Goal: Find specific page/section: Find specific page/section

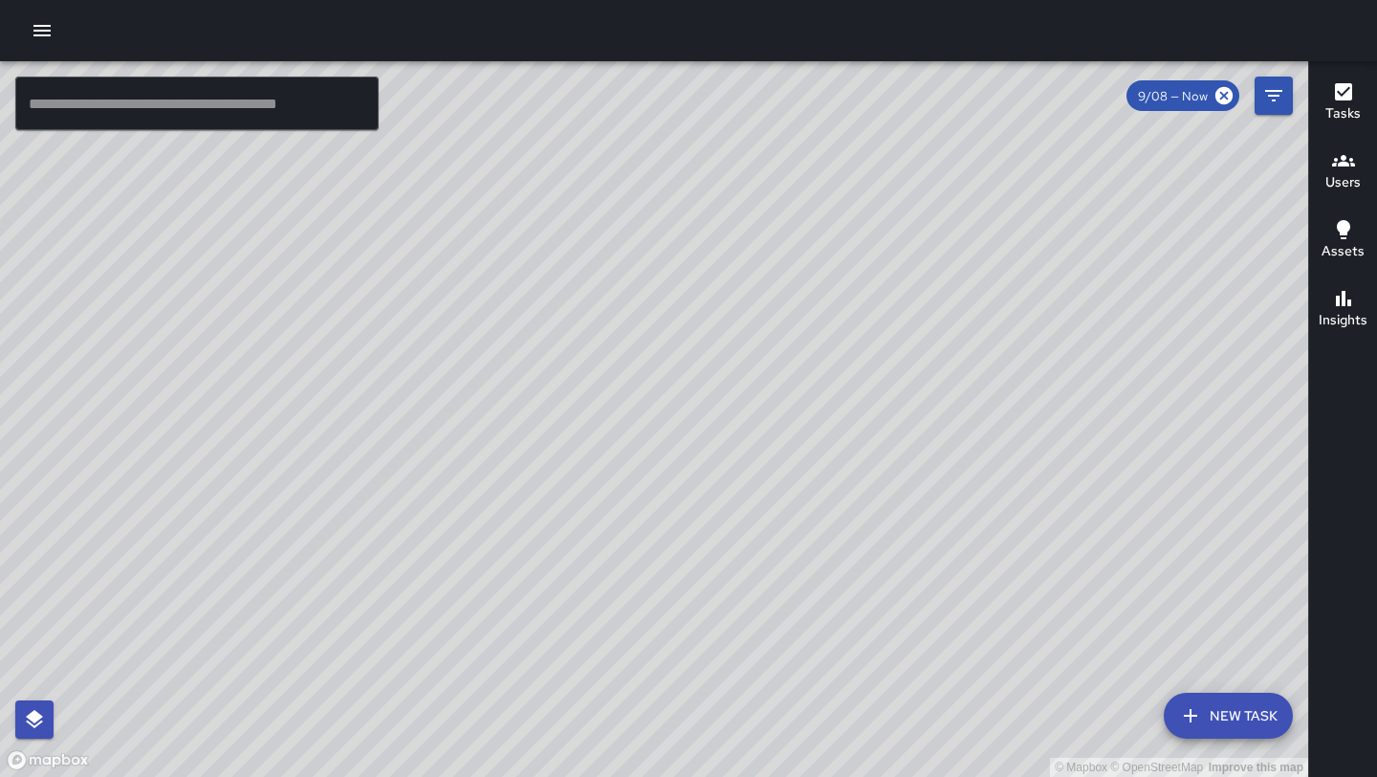
drag, startPoint x: 527, startPoint y: 737, endPoint x: 568, endPoint y: 550, distance: 191.9
click at [568, 550] on div "© Mapbox © OpenStreetMap Improve this map" at bounding box center [654, 418] width 1308 height 715
click at [679, 328] on div "© Mapbox © OpenStreetMap Improve this map M5 [PERSON_NAME] [GEOGRAPHIC_DATA][ST…" at bounding box center [654, 418] width 1308 height 715
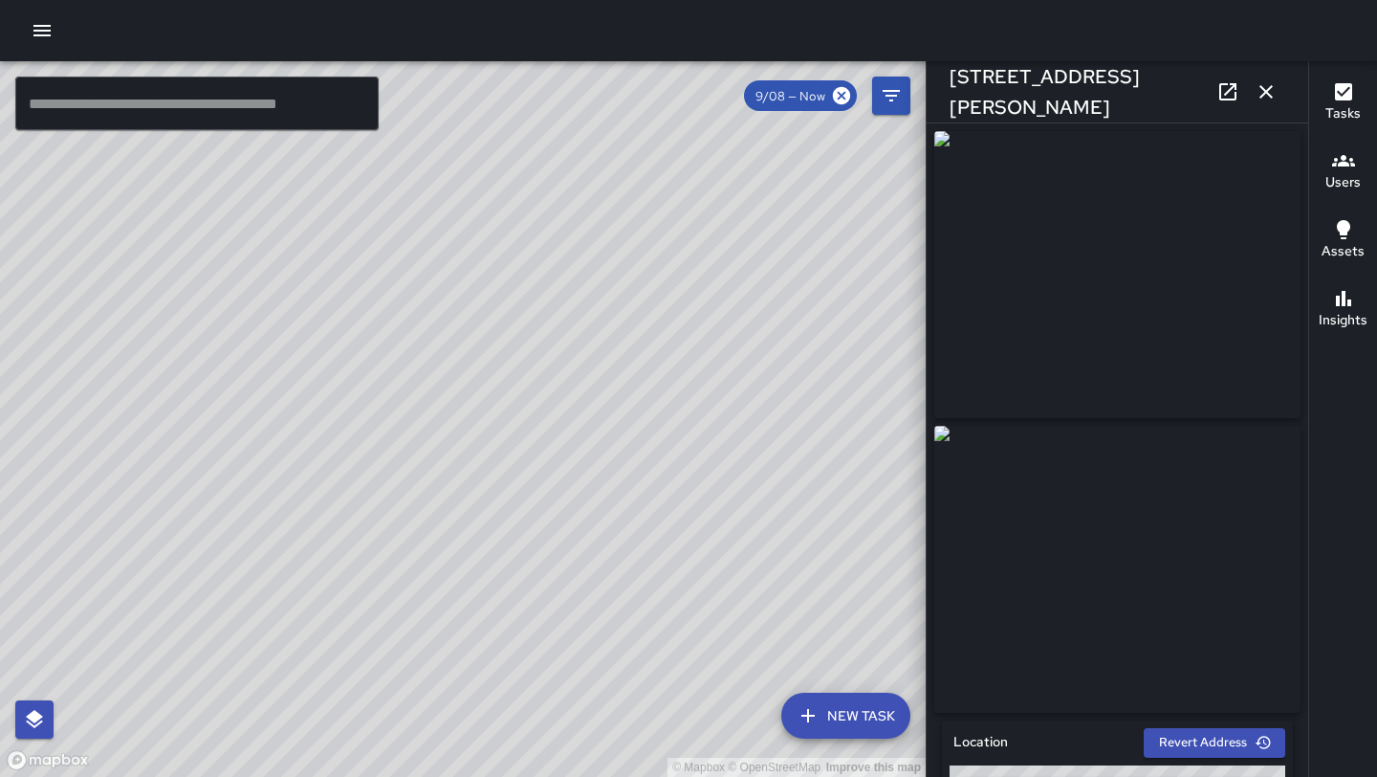
drag, startPoint x: 510, startPoint y: 263, endPoint x: 395, endPoint y: 579, distance: 335.8
click at [395, 579] on div "© Mapbox © OpenStreetMap Improve this map" at bounding box center [463, 418] width 926 height 715
drag, startPoint x: 530, startPoint y: 357, endPoint x: 388, endPoint y: 423, distance: 156.2
click at [388, 423] on div "© Mapbox © OpenStreetMap Improve this map" at bounding box center [463, 418] width 926 height 715
drag, startPoint x: 531, startPoint y: 324, endPoint x: 374, endPoint y: 548, distance: 273.3
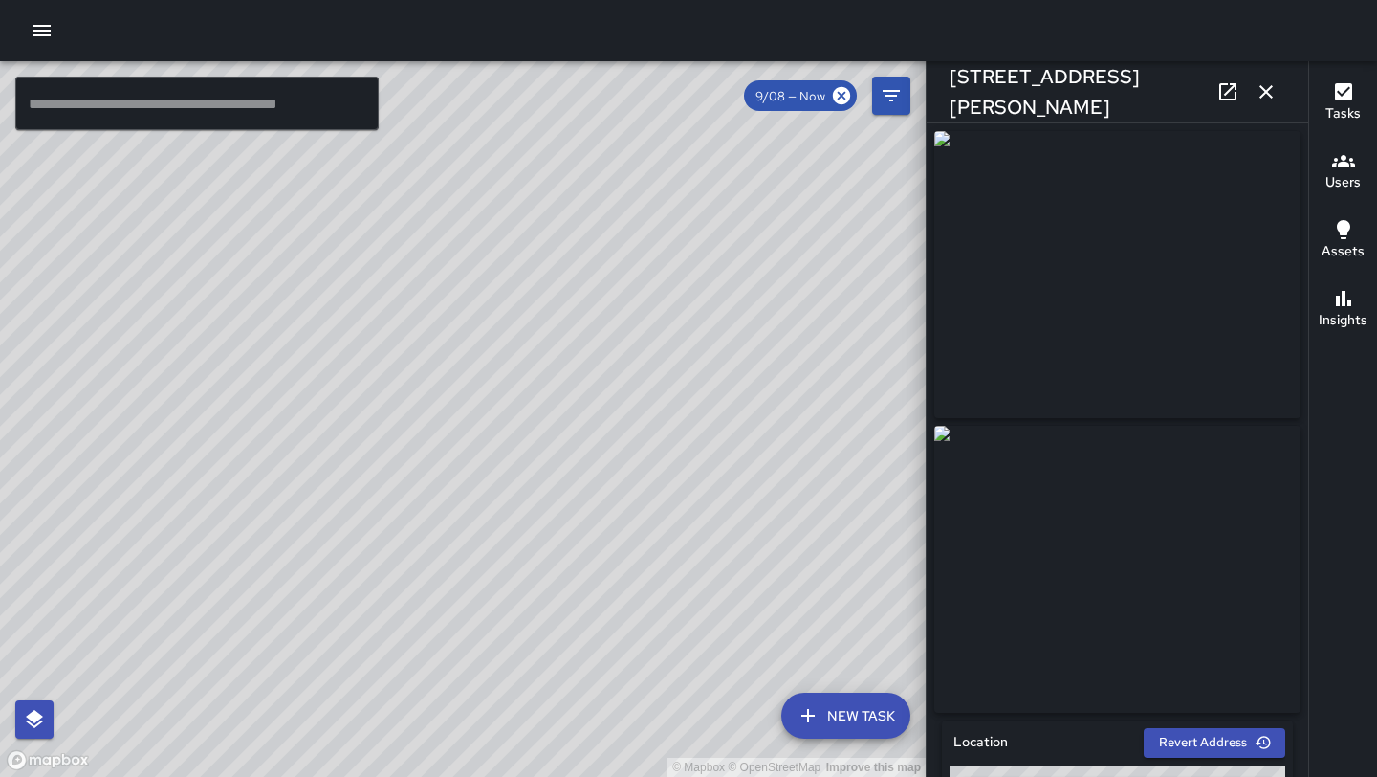
click at [374, 548] on div "© Mapbox © OpenStreetMap Improve this map" at bounding box center [463, 418] width 926 height 715
drag, startPoint x: 375, startPoint y: 577, endPoint x: 506, endPoint y: 247, distance: 355.0
click at [506, 247] on div "© Mapbox © OpenStreetMap Improve this map" at bounding box center [463, 418] width 926 height 715
drag, startPoint x: 277, startPoint y: 677, endPoint x: 415, endPoint y: 426, distance: 286.7
click at [415, 426] on div "© Mapbox © OpenStreetMap Improve this map" at bounding box center [463, 418] width 926 height 715
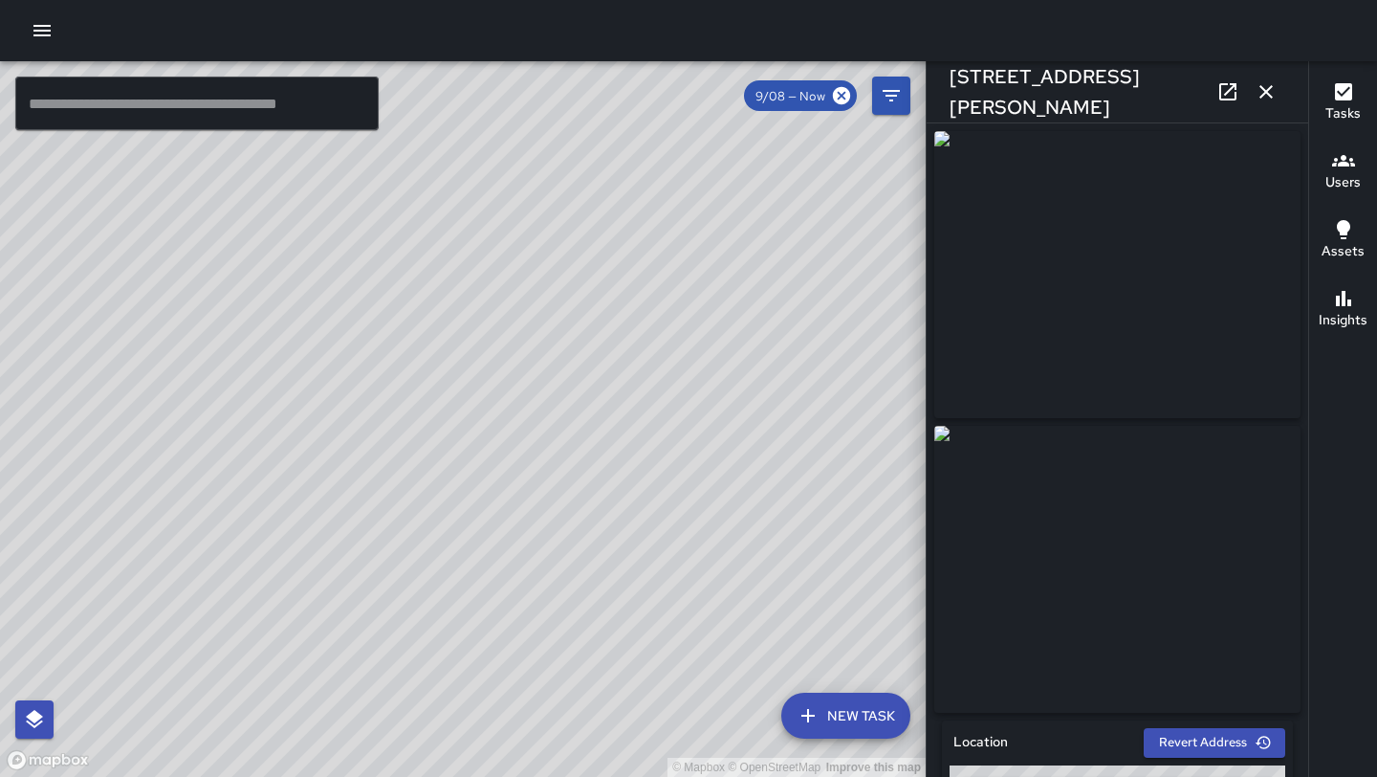
drag, startPoint x: 357, startPoint y: 318, endPoint x: 371, endPoint y: 571, distance: 253.8
click at [371, 571] on div "© Mapbox © OpenStreetMap Improve this map" at bounding box center [463, 418] width 926 height 715
drag, startPoint x: 402, startPoint y: 533, endPoint x: 327, endPoint y: 346, distance: 200.8
click at [327, 345] on div "© Mapbox © OpenStreetMap Improve this map" at bounding box center [463, 418] width 926 height 715
drag, startPoint x: 316, startPoint y: 364, endPoint x: 344, endPoint y: 341, distance: 36.7
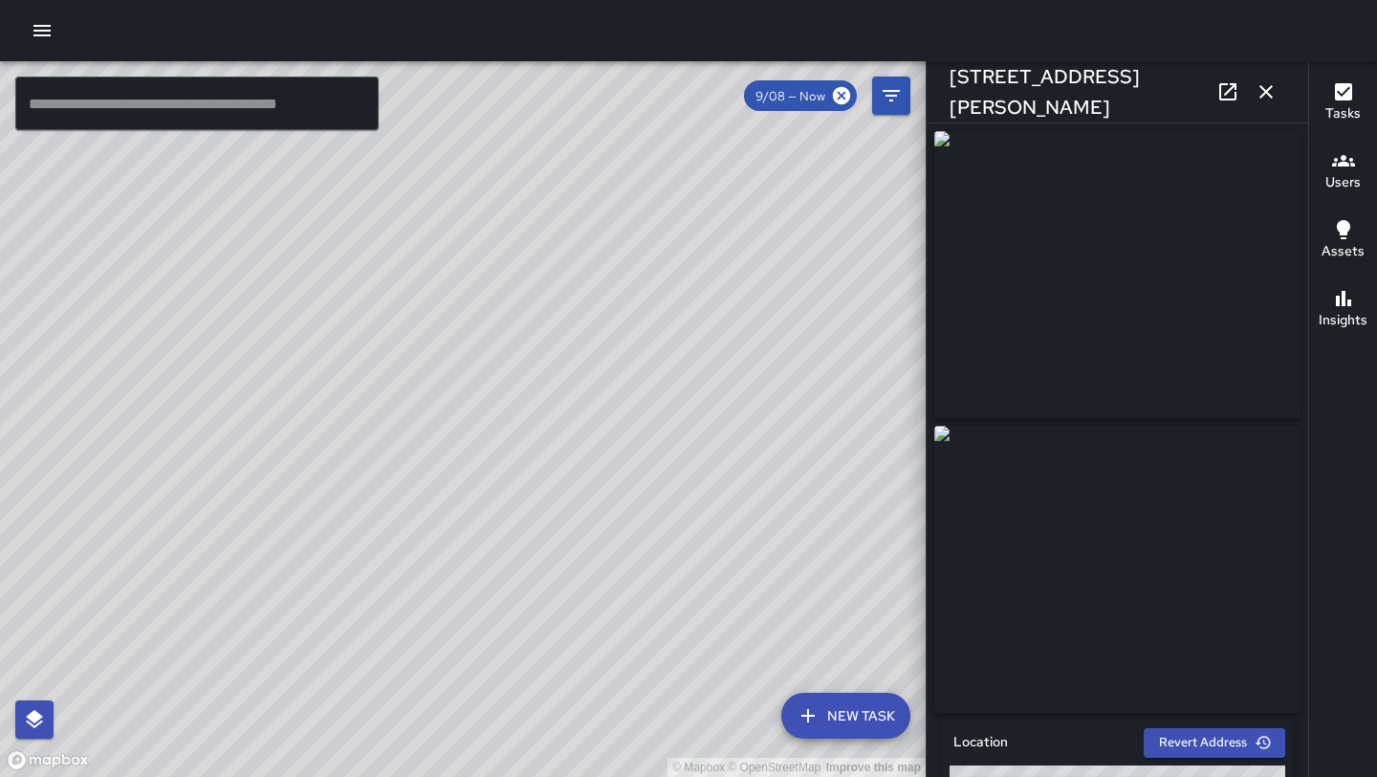
click at [344, 341] on div "© Mapbox © OpenStreetMap Improve this map" at bounding box center [463, 418] width 926 height 715
drag, startPoint x: 318, startPoint y: 377, endPoint x: 403, endPoint y: 577, distance: 216.9
click at [403, 577] on div "© Mapbox © OpenStreetMap Improve this map" at bounding box center [463, 418] width 926 height 715
drag, startPoint x: 296, startPoint y: 553, endPoint x: 230, endPoint y: 532, distance: 70.2
click at [230, 532] on div "© Mapbox © OpenStreetMap Improve this map" at bounding box center [463, 418] width 926 height 715
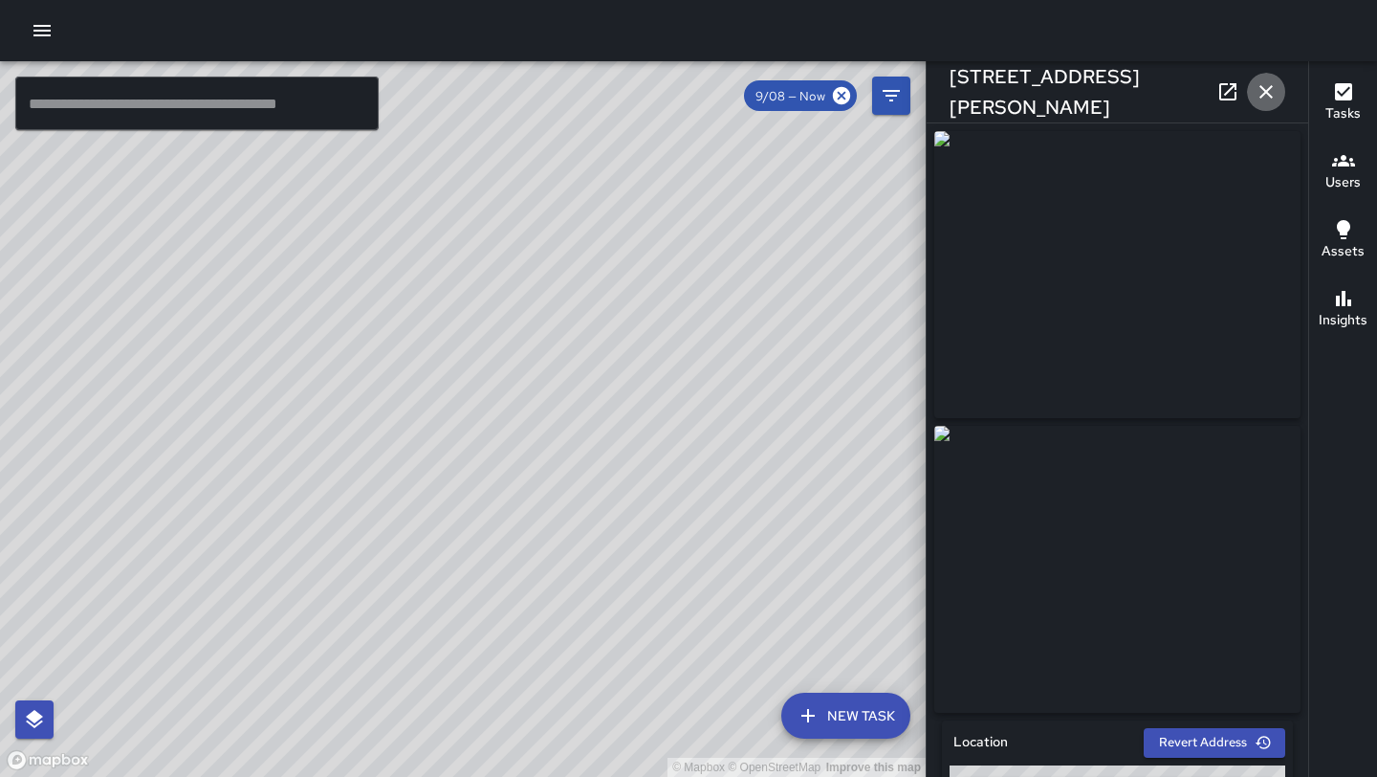
click at [1267, 97] on icon "button" at bounding box center [1266, 91] width 23 height 23
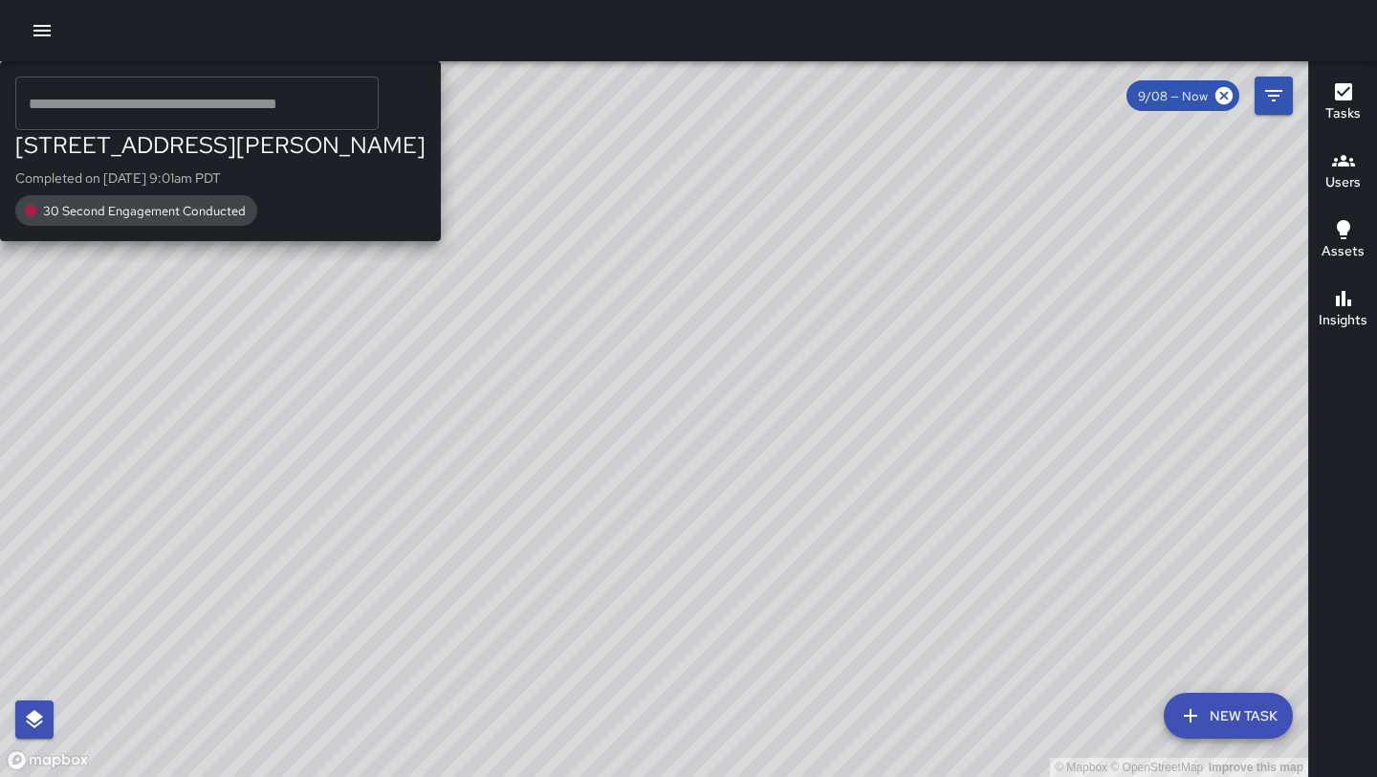
drag, startPoint x: 709, startPoint y: 226, endPoint x: 592, endPoint y: 493, distance: 291.2
click at [592, 493] on div "© Mapbox © OpenStreetMap Improve this map S3 Sierra 3 [STREET_ADDRESS][PERSON_N…" at bounding box center [654, 418] width 1308 height 715
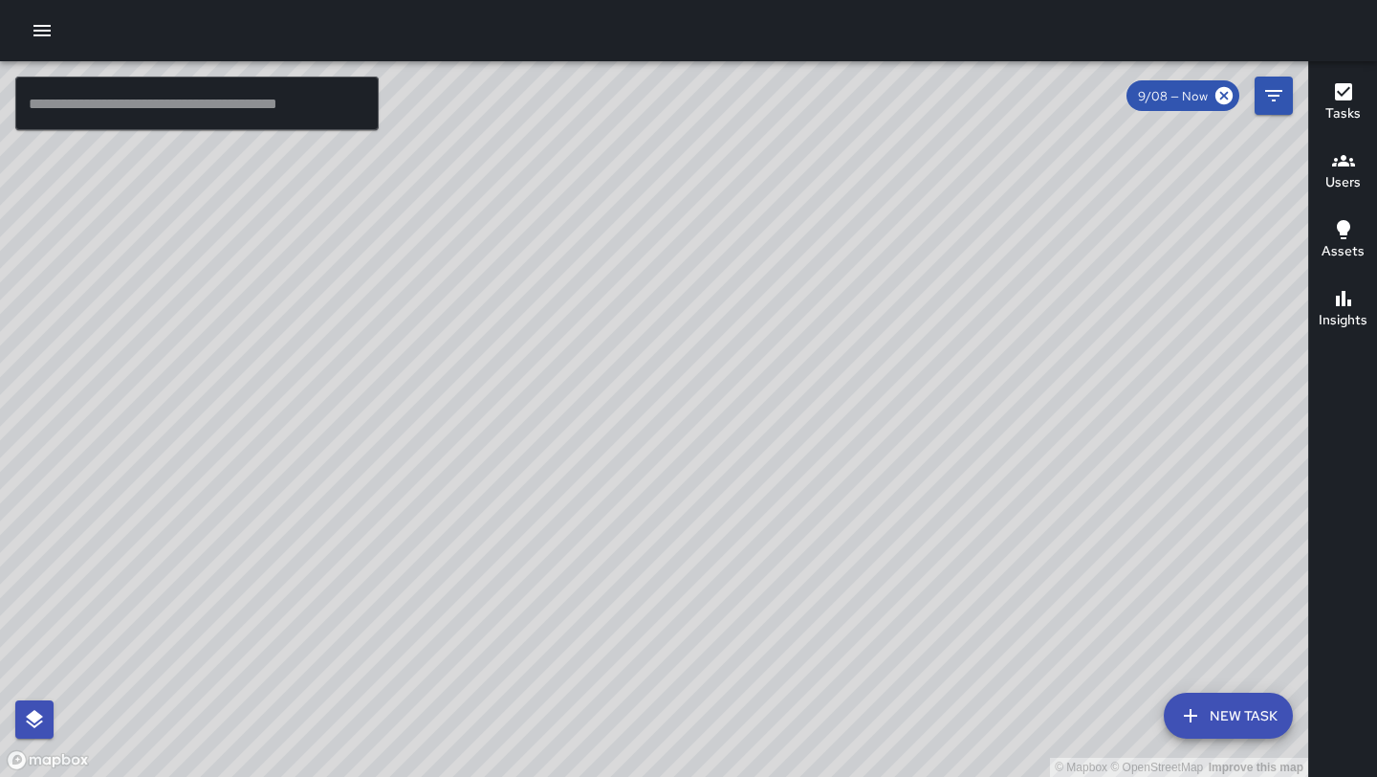
drag, startPoint x: 736, startPoint y: 452, endPoint x: 615, endPoint y: 502, distance: 131.2
click at [615, 502] on div "© Mapbox © OpenStreetMap Improve this map" at bounding box center [654, 418] width 1308 height 715
drag, startPoint x: 530, startPoint y: 214, endPoint x: 405, endPoint y: 538, distance: 347.2
click at [405, 538] on div "© Mapbox © OpenStreetMap Improve this map" at bounding box center [654, 418] width 1308 height 715
drag, startPoint x: 665, startPoint y: 447, endPoint x: 497, endPoint y: 541, distance: 192.3
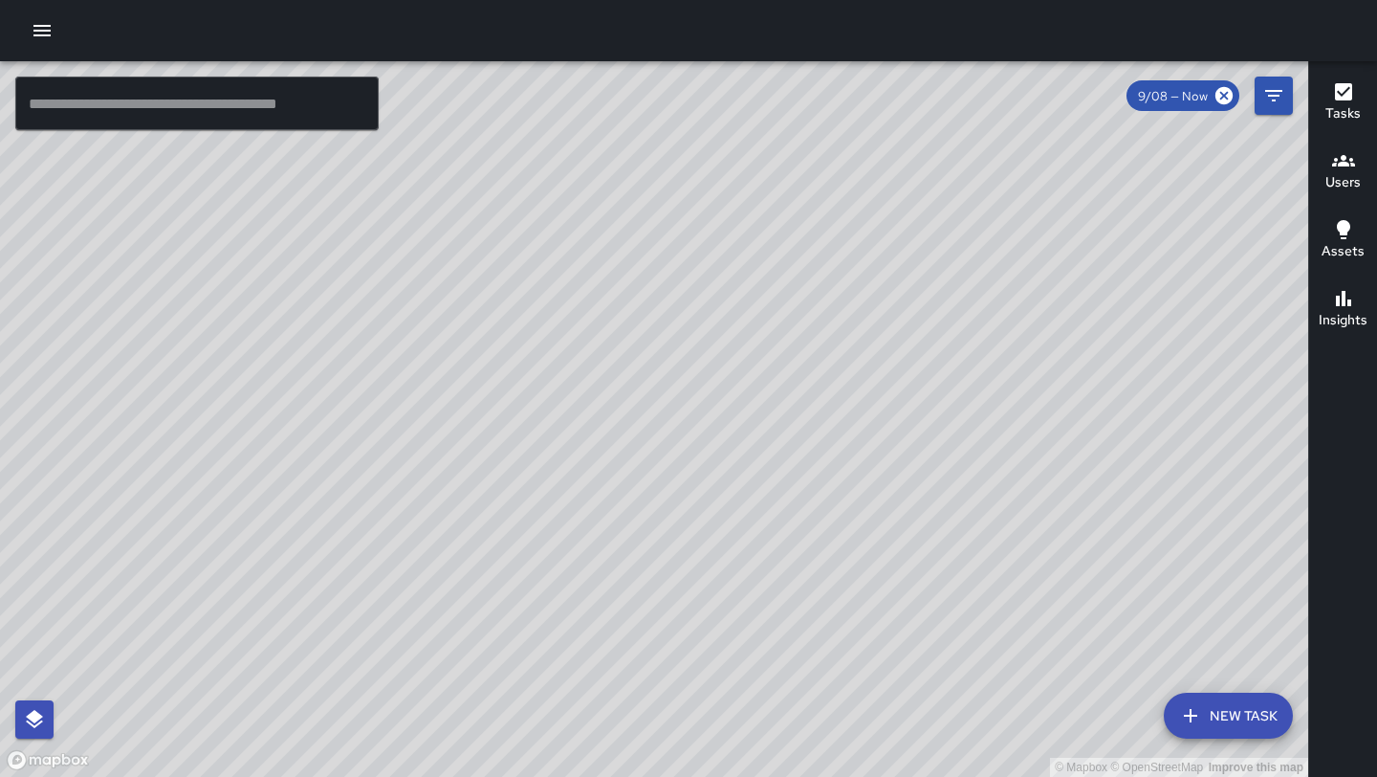
click at [497, 541] on div "© Mapbox © OpenStreetMap Improve this map" at bounding box center [654, 418] width 1308 height 715
drag, startPoint x: 587, startPoint y: 608, endPoint x: 822, endPoint y: 222, distance: 452.3
click at [822, 222] on div "© Mapbox © OpenStreetMap Improve this map" at bounding box center [654, 418] width 1308 height 715
drag, startPoint x: 456, startPoint y: 602, endPoint x: 743, endPoint y: 260, distance: 446.7
click at [742, 260] on div "© Mapbox © OpenStreetMap Improve this map" at bounding box center [654, 418] width 1308 height 715
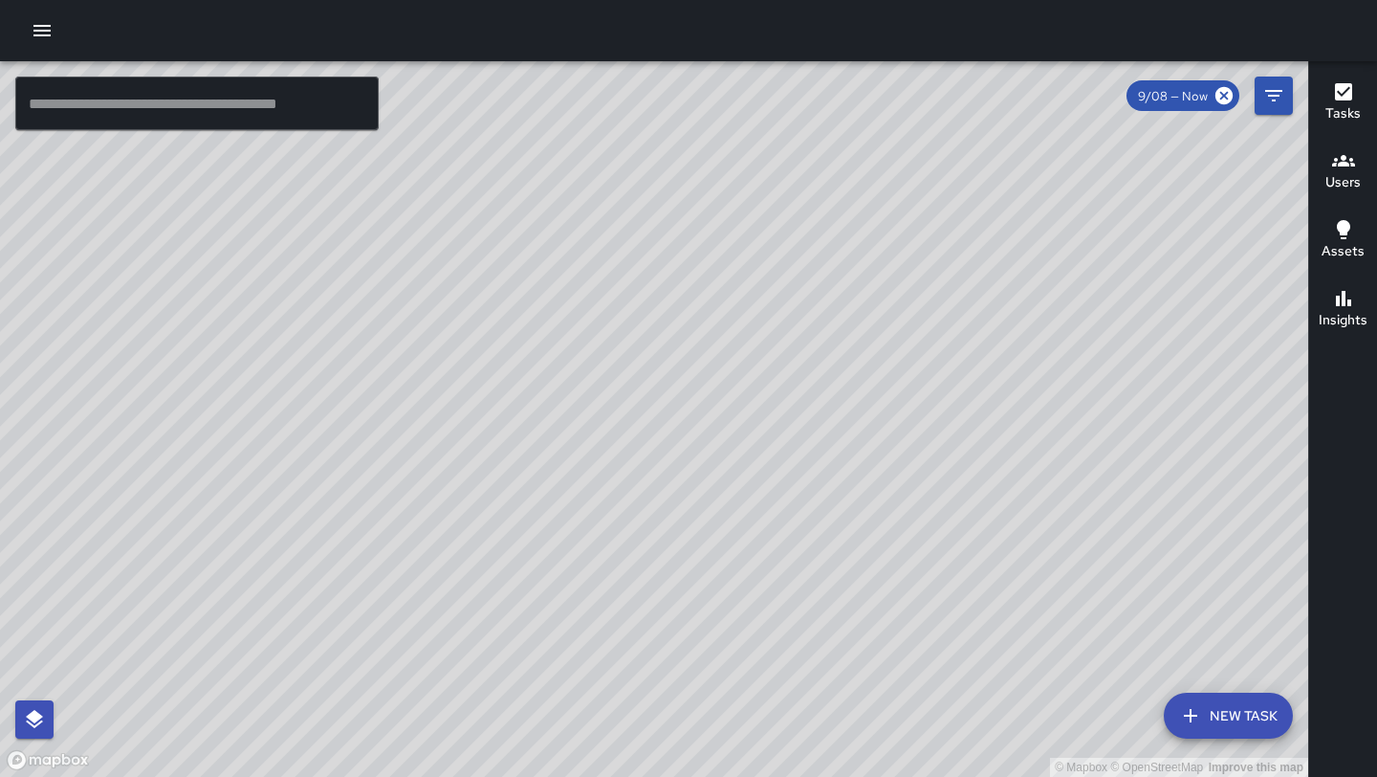
drag, startPoint x: 309, startPoint y: 653, endPoint x: 463, endPoint y: 521, distance: 202.8
click at [463, 520] on div "© Mapbox © OpenStreetMap Improve this map" at bounding box center [654, 418] width 1308 height 715
drag, startPoint x: 605, startPoint y: 393, endPoint x: 322, endPoint y: 712, distance: 426.1
click at [322, 712] on div "© Mapbox © OpenStreetMap Improve this map" at bounding box center [654, 418] width 1308 height 715
drag, startPoint x: 418, startPoint y: 558, endPoint x: 642, endPoint y: 292, distance: 348.2
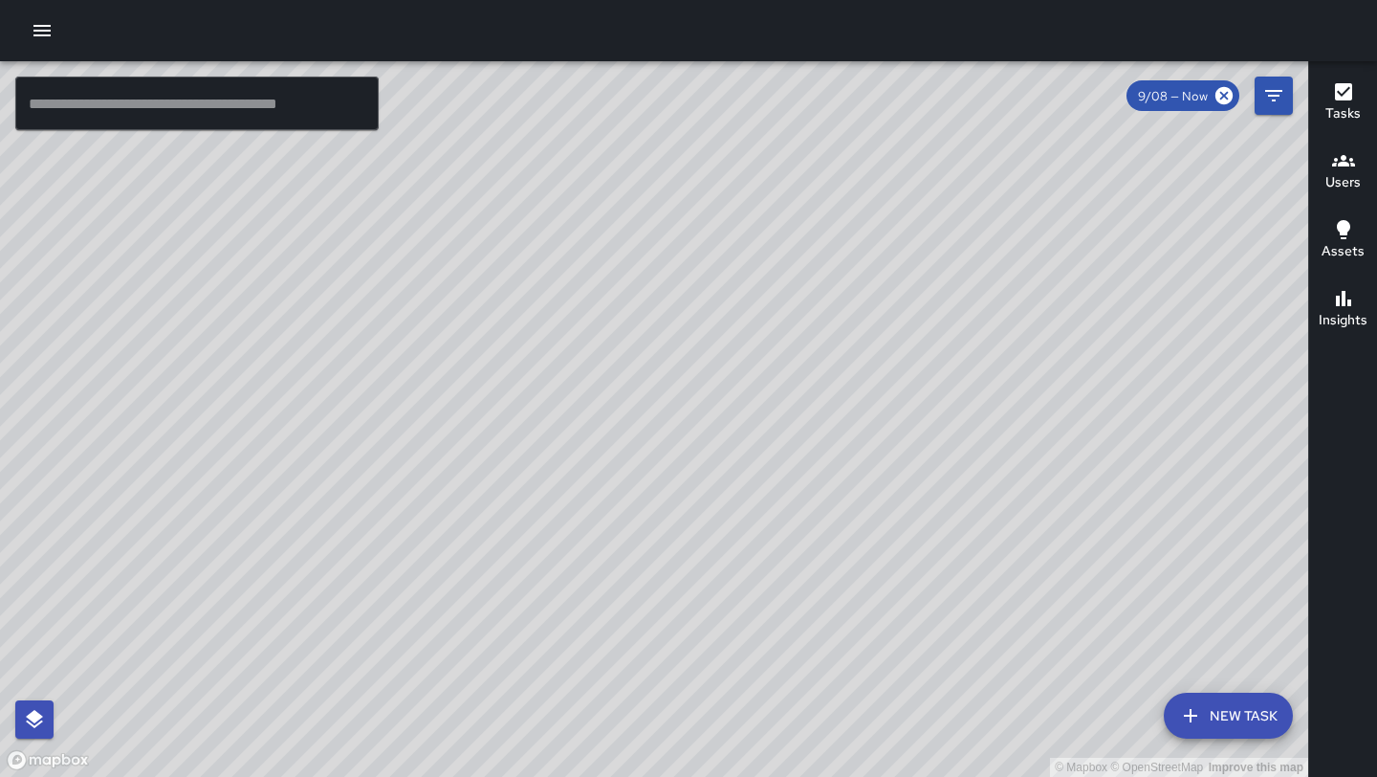
click at [642, 292] on div "© Mapbox © OpenStreetMap Improve this map" at bounding box center [654, 418] width 1308 height 715
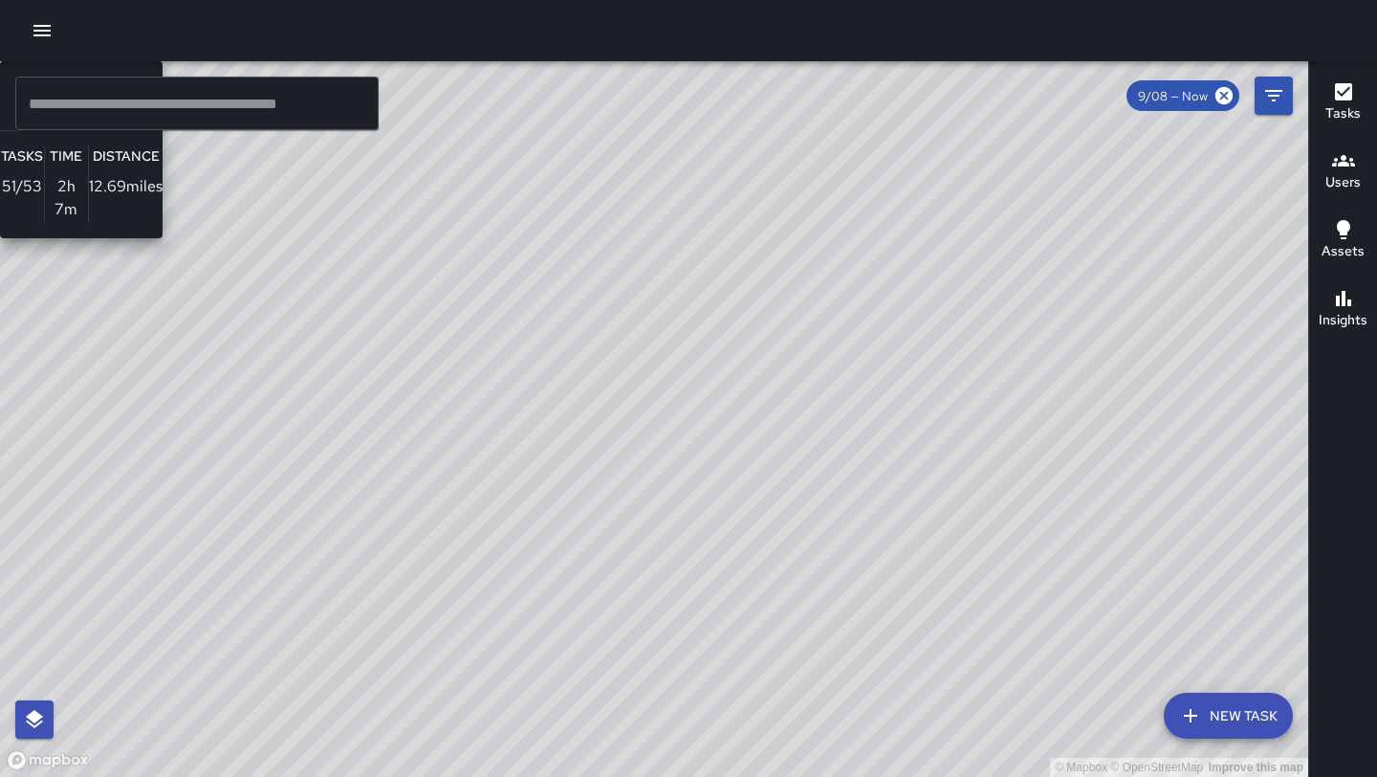
click at [617, 422] on div "© Mapbox © OpenStreetMap Improve this map E3 Echo 3 Supervisor Tasks 51 / 53 Ti…" at bounding box center [654, 418] width 1308 height 715
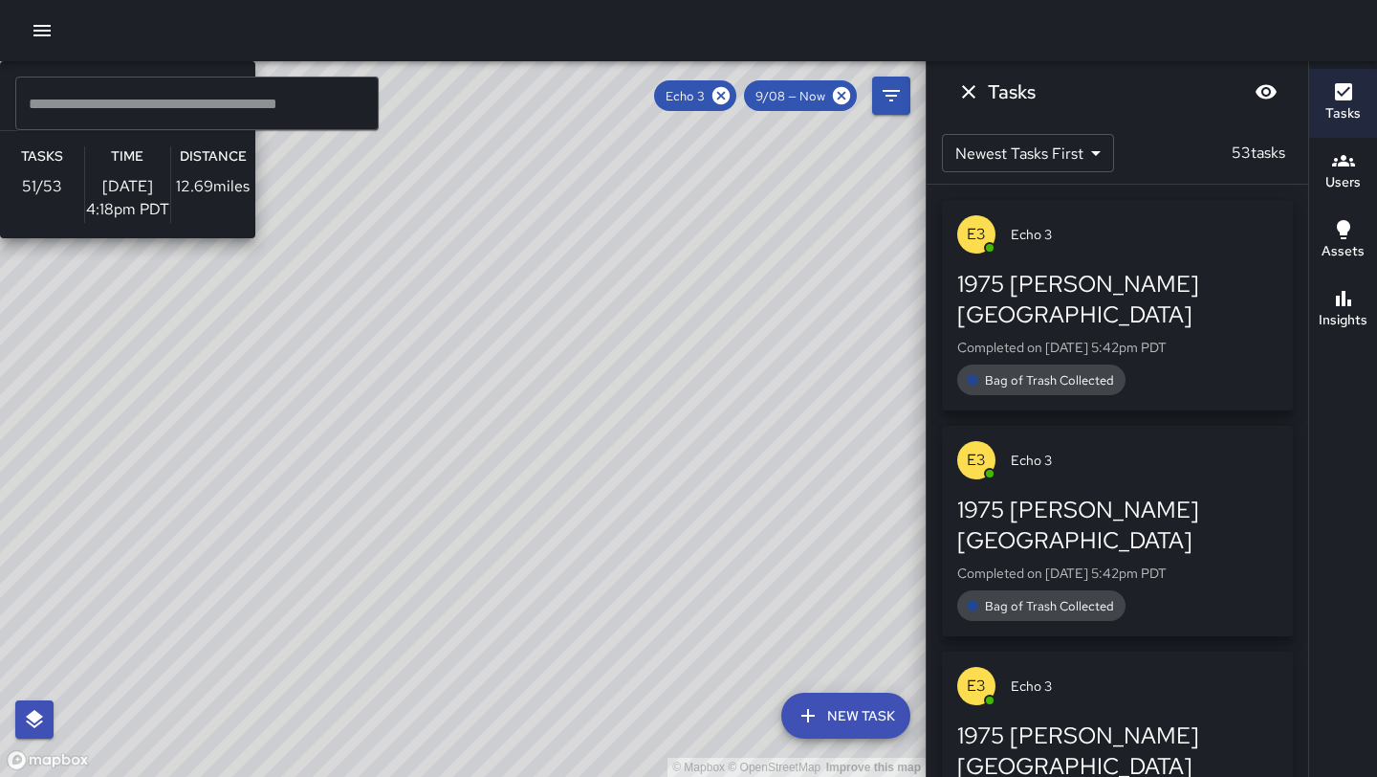
drag, startPoint x: 313, startPoint y: 500, endPoint x: 529, endPoint y: 348, distance: 264.3
click at [529, 348] on div "© Mapbox © OpenStreetMap Improve this map E3 Echo 3 Supervisor Tasks 51 / 53 Ti…" at bounding box center [463, 418] width 926 height 715
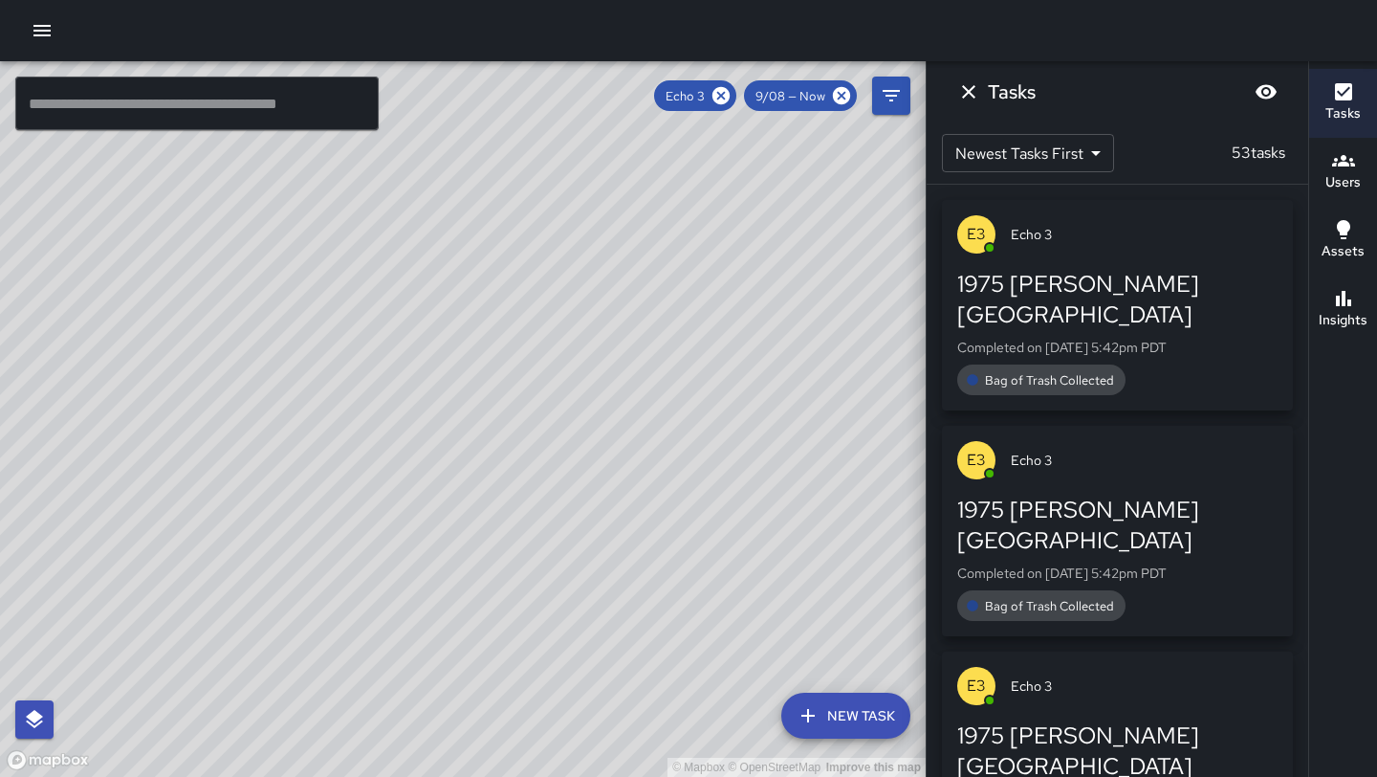
drag, startPoint x: 607, startPoint y: 234, endPoint x: 521, endPoint y: 471, distance: 252.3
click at [521, 471] on div "© Mapbox © OpenStreetMap Improve this map" at bounding box center [463, 418] width 926 height 715
click at [966, 87] on icon "Dismiss" at bounding box center [968, 91] width 13 height 13
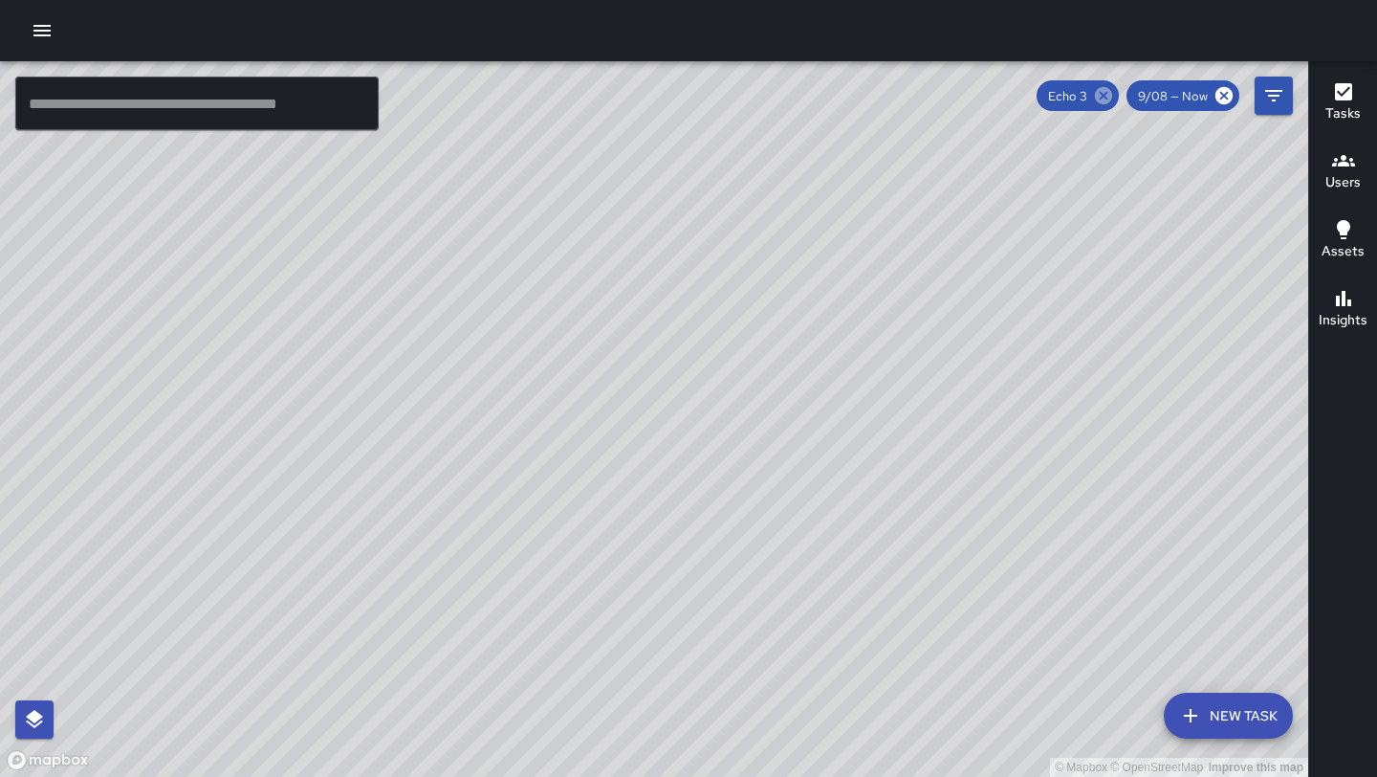
click at [1108, 100] on icon at bounding box center [1103, 95] width 17 height 17
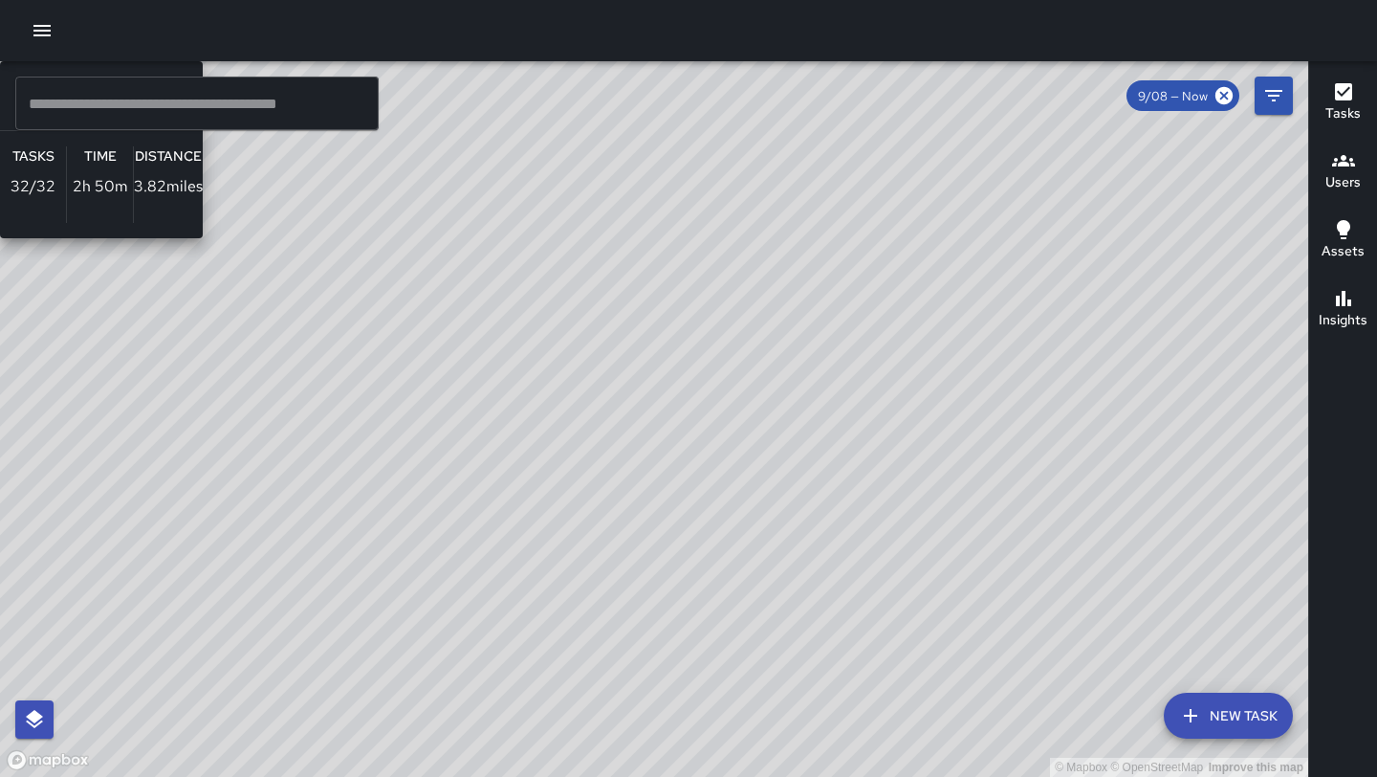
click at [842, 354] on div "© Mapbox © OpenStreetMap Improve this map M1 [PERSON_NAME] 11 Supervisor Tasks …" at bounding box center [654, 418] width 1308 height 715
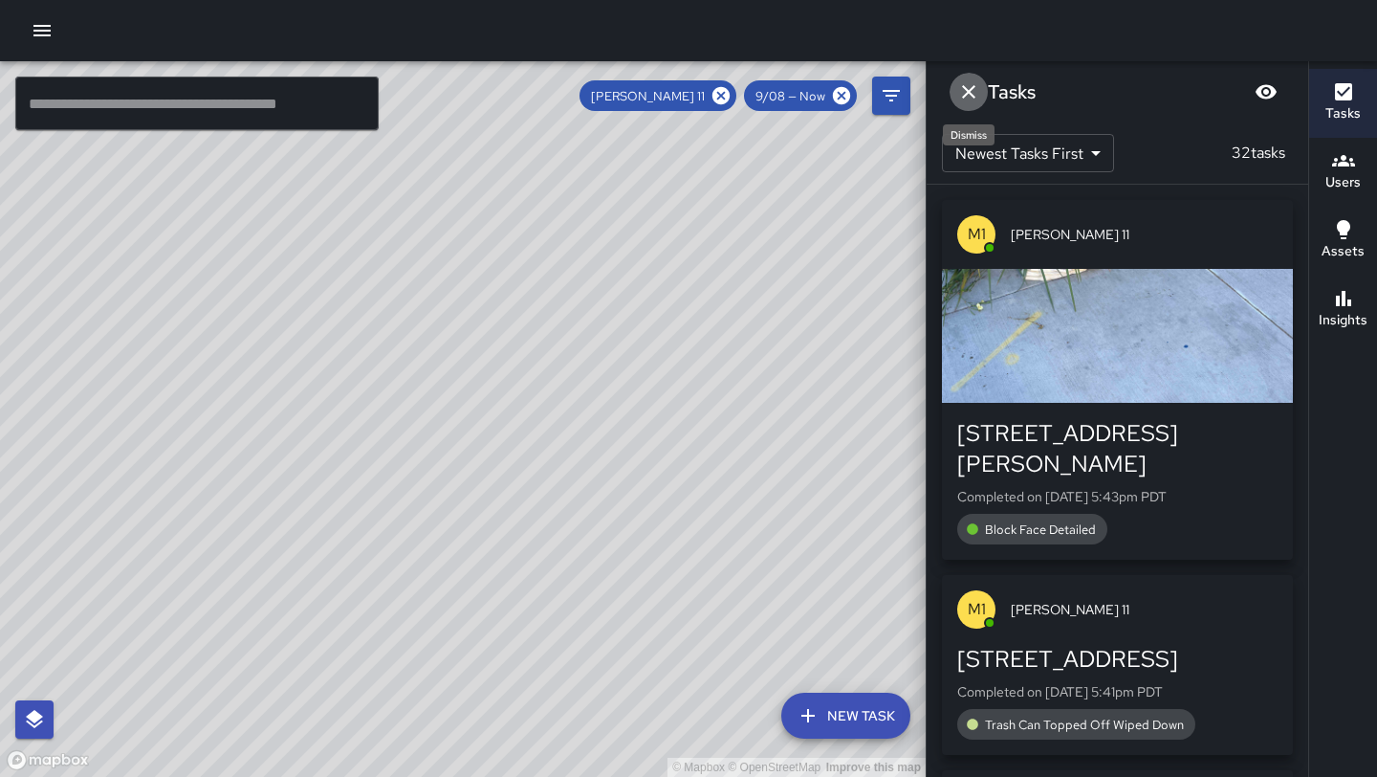
click at [976, 97] on icon "Dismiss" at bounding box center [968, 91] width 23 height 23
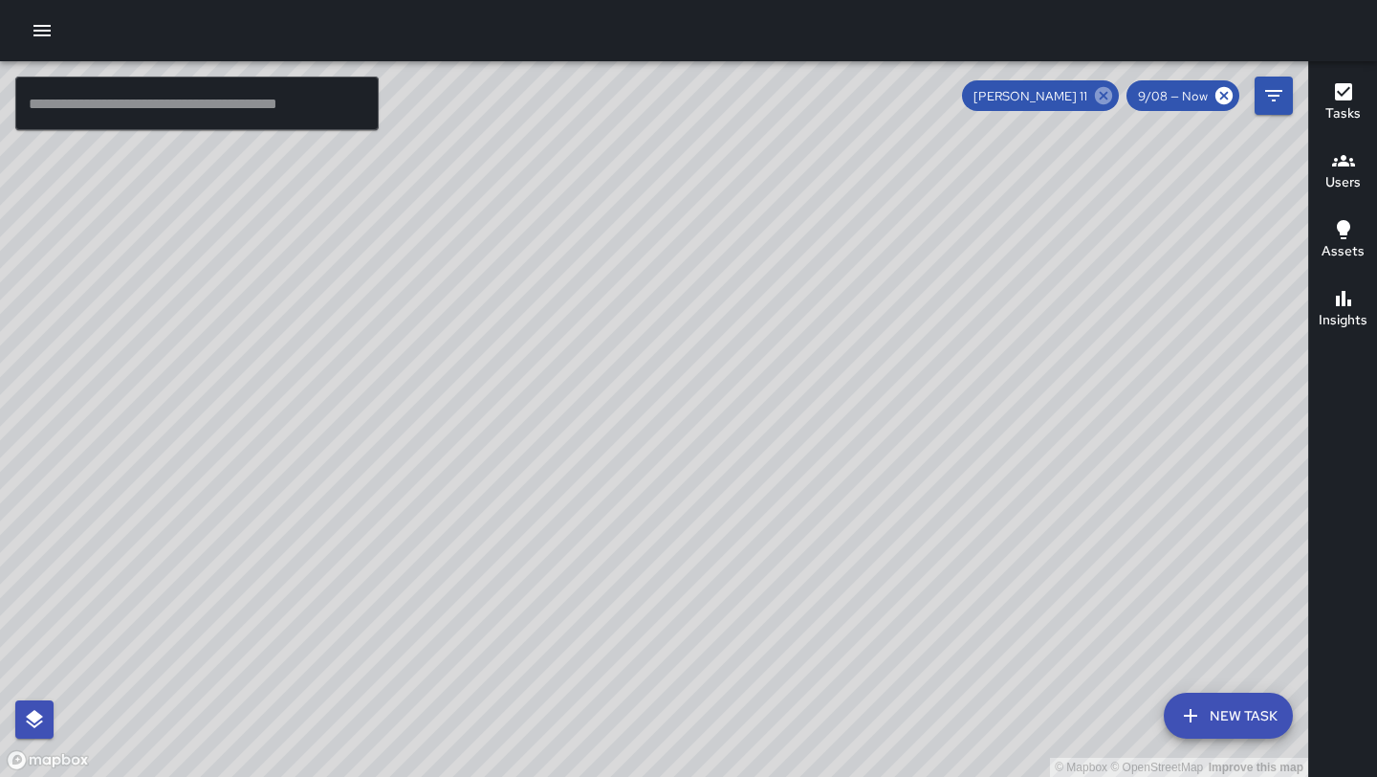
click at [1106, 95] on icon at bounding box center [1103, 95] width 21 height 21
drag, startPoint x: 819, startPoint y: 419, endPoint x: 667, endPoint y: 607, distance: 242.1
click at [667, 607] on div "© Mapbox © OpenStreetMap Improve this map" at bounding box center [654, 418] width 1308 height 715
drag, startPoint x: 563, startPoint y: 579, endPoint x: 559, endPoint y: 568, distance: 11.2
click at [559, 568] on div "© Mapbox © OpenStreetMap Improve this map" at bounding box center [654, 418] width 1308 height 715
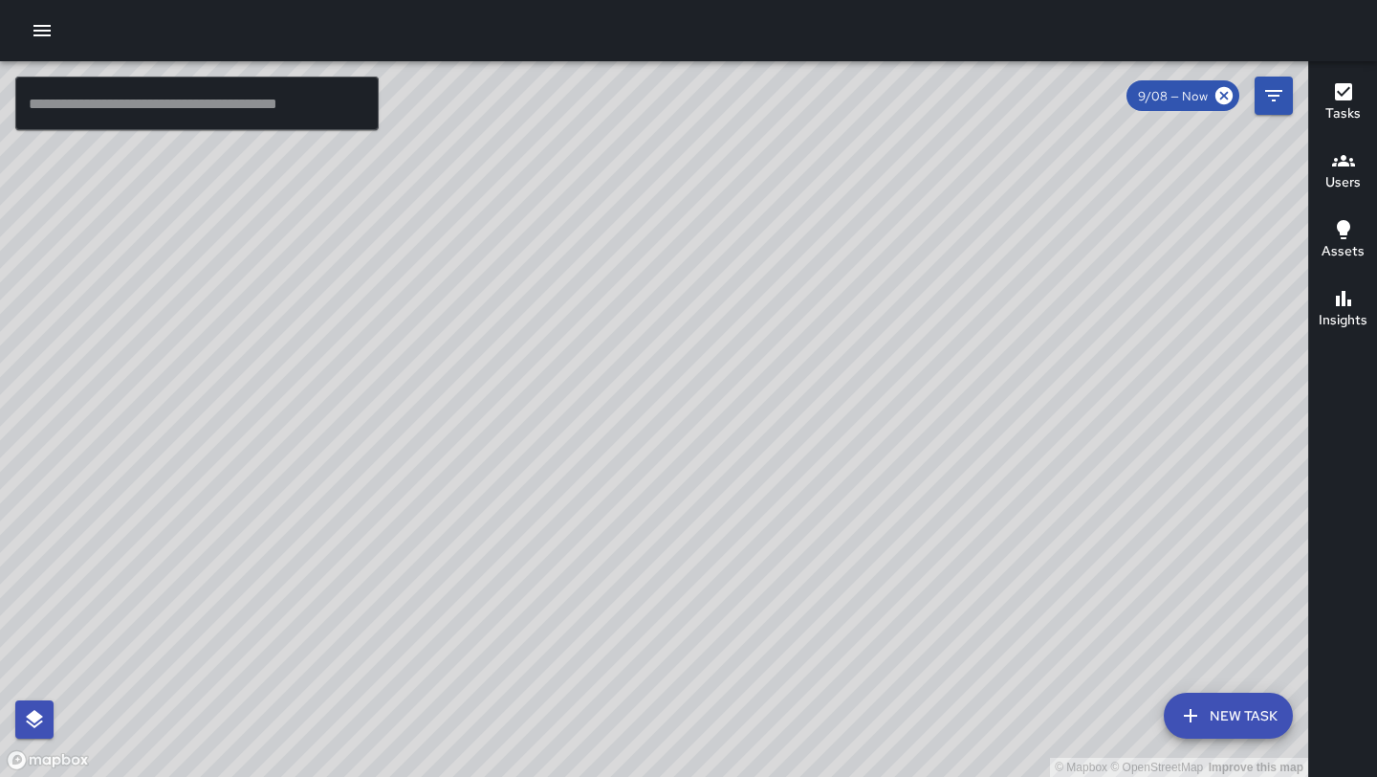
drag, startPoint x: 422, startPoint y: 623, endPoint x: 662, endPoint y: 304, distance: 398.8
click at [662, 304] on div "© Mapbox © OpenStreetMap Improve this map" at bounding box center [654, 418] width 1308 height 715
drag, startPoint x: 311, startPoint y: 622, endPoint x: 730, endPoint y: 89, distance: 677.6
click at [730, 90] on div "© Mapbox © OpenStreetMap Improve this map" at bounding box center [654, 418] width 1308 height 715
drag, startPoint x: 448, startPoint y: 489, endPoint x: 218, endPoint y: 776, distance: 367.4
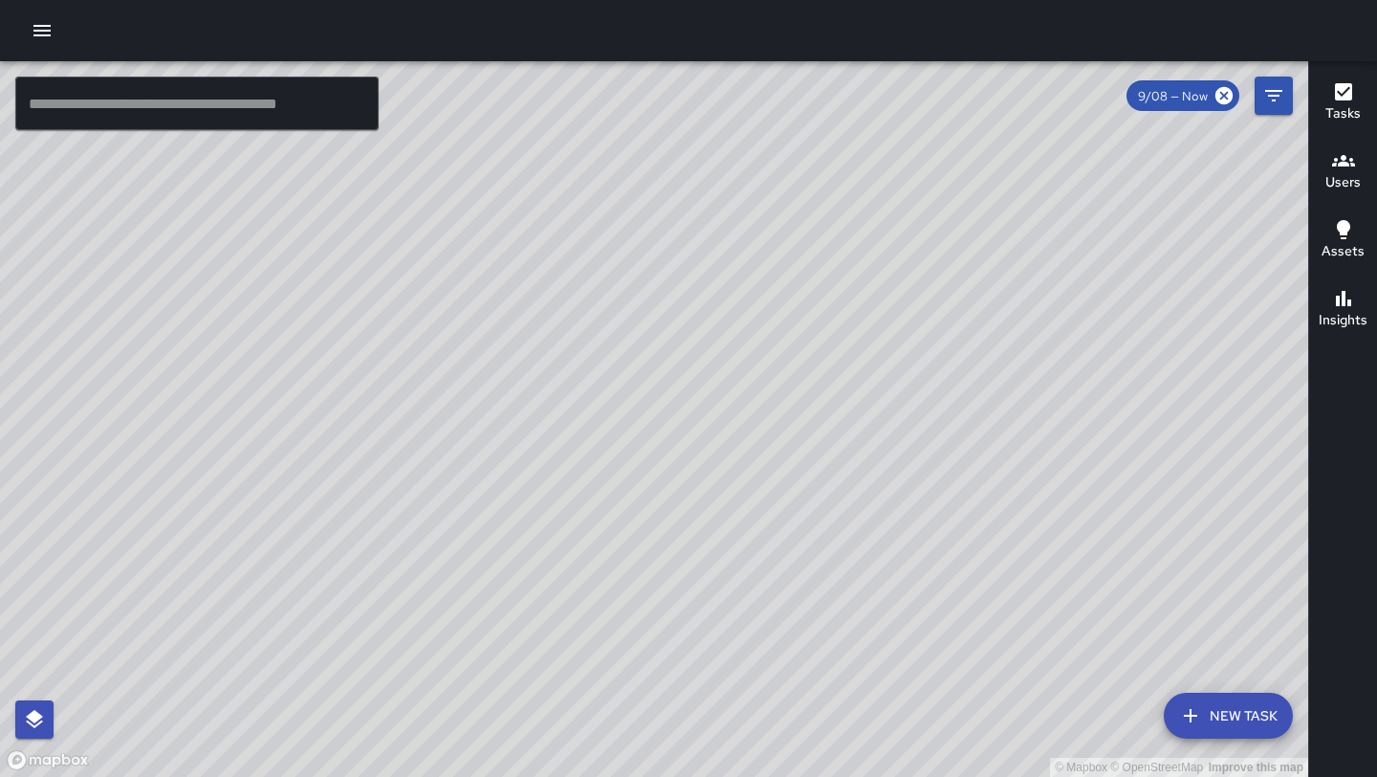
click at [218, 776] on div "© Mapbox © OpenStreetMap Improve this map" at bounding box center [654, 418] width 1308 height 715
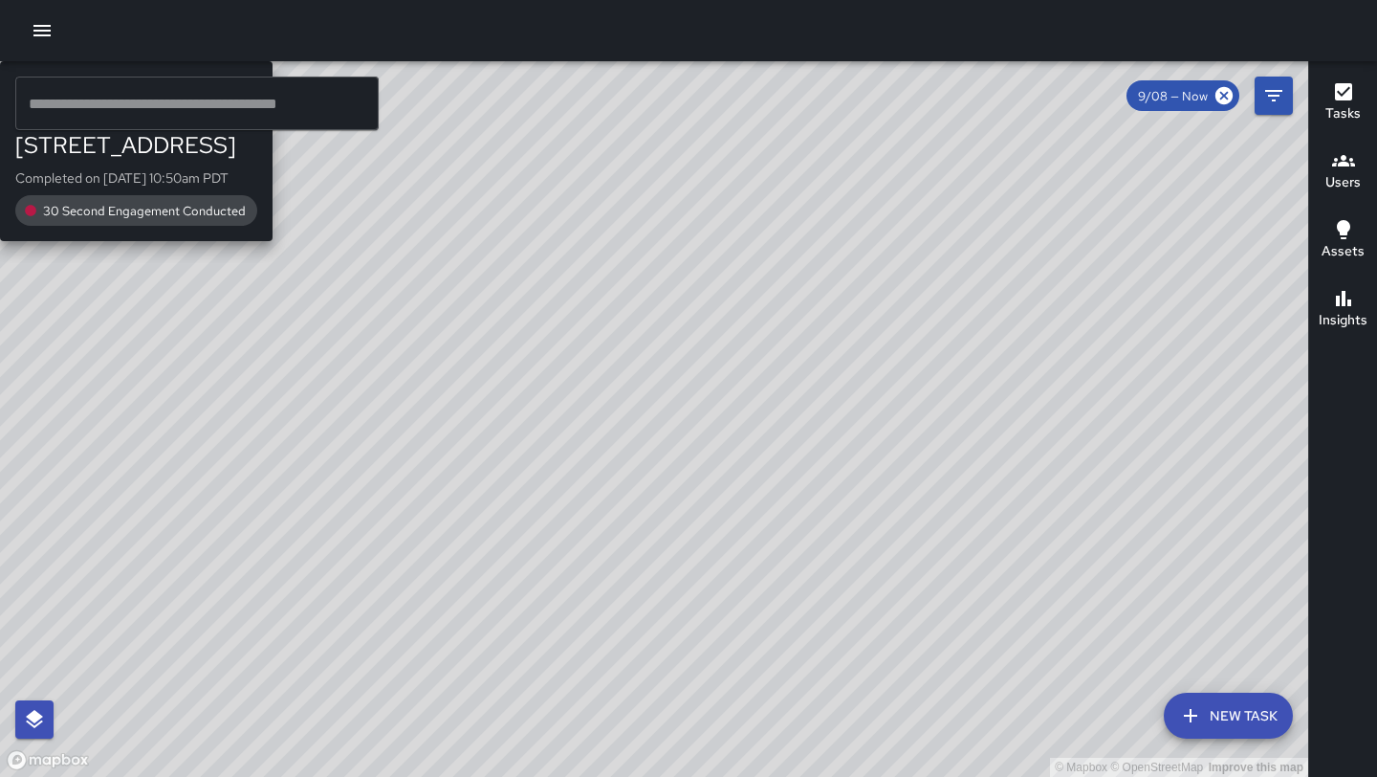
drag, startPoint x: 666, startPoint y: 346, endPoint x: 570, endPoint y: 516, distance: 195.3
click at [570, 516] on div "© Mapbox © OpenStreetMap Improve this map H8 Hotel [STREET_ADDRESS] Completed o…" at bounding box center [654, 418] width 1308 height 715
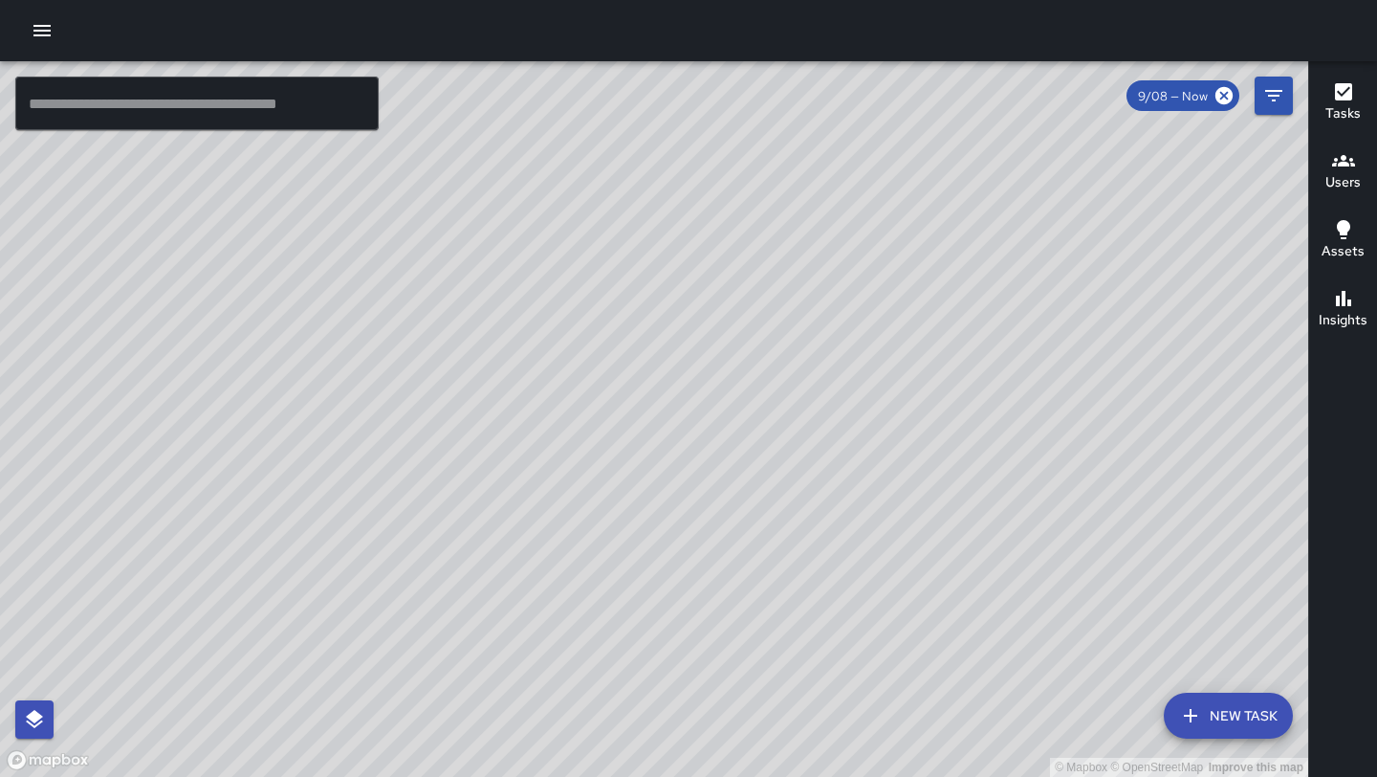
drag, startPoint x: 656, startPoint y: 607, endPoint x: 732, endPoint y: 316, distance: 301.3
click at [732, 316] on div "© Mapbox © OpenStreetMap Improve this map" at bounding box center [654, 418] width 1308 height 715
drag, startPoint x: 430, startPoint y: 526, endPoint x: 413, endPoint y: 421, distance: 106.6
click at [413, 421] on div "© Mapbox © OpenStreetMap Improve this map" at bounding box center [654, 418] width 1308 height 715
drag, startPoint x: 580, startPoint y: 244, endPoint x: 736, endPoint y: 263, distance: 157.1
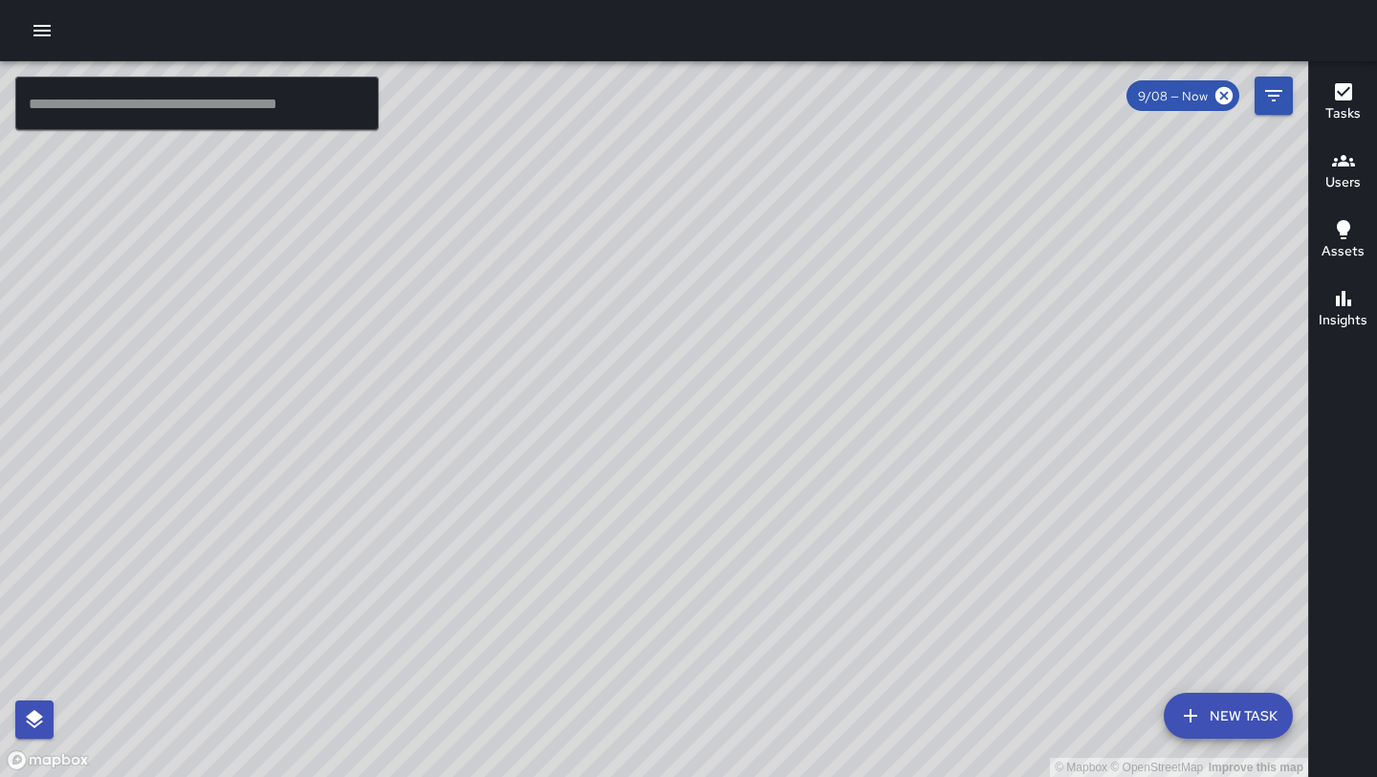
click at [736, 263] on div "© Mapbox © OpenStreetMap Improve this map" at bounding box center [654, 418] width 1308 height 715
drag, startPoint x: 492, startPoint y: 533, endPoint x: 375, endPoint y: 628, distance: 150.9
click at [375, 628] on div "© Mapbox © OpenStreetMap Improve this map" at bounding box center [654, 418] width 1308 height 715
drag, startPoint x: 617, startPoint y: 328, endPoint x: 644, endPoint y: 308, distance: 33.5
click at [644, 307] on div "© Mapbox © OpenStreetMap Improve this map" at bounding box center [654, 418] width 1308 height 715
